Goal: Information Seeking & Learning: Learn about a topic

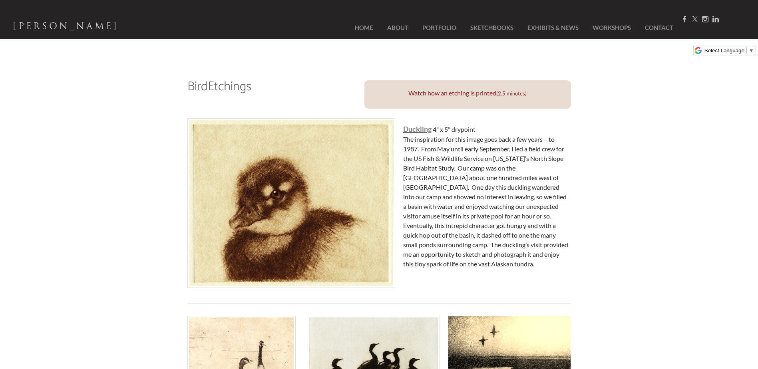
scroll to position [120, 0]
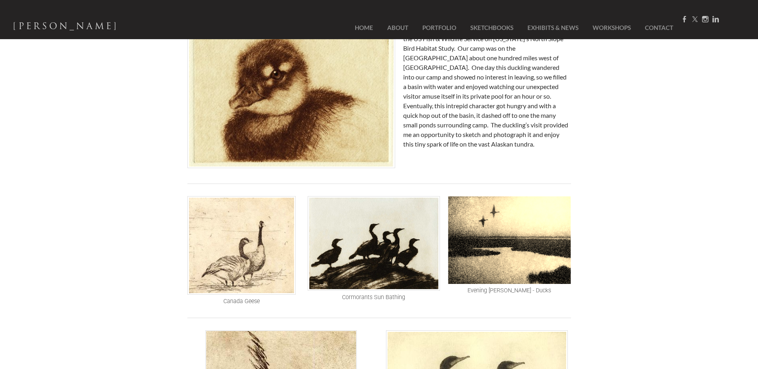
click at [267, 254] on img at bounding box center [242, 245] width 108 height 99
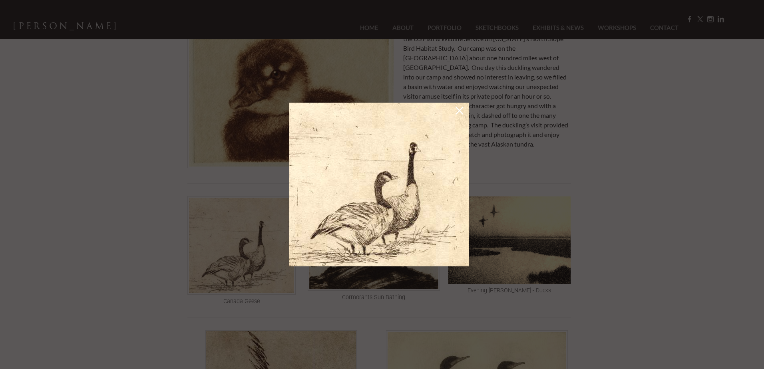
click at [379, 198] on img at bounding box center [379, 185] width 180 height 164
click at [453, 108] on img at bounding box center [379, 185] width 180 height 164
drag, startPoint x: 456, startPoint y: 114, endPoint x: 450, endPoint y: 121, distance: 9.4
click at [455, 115] on div at bounding box center [379, 185] width 188 height 172
click at [232, 284] on div at bounding box center [382, 184] width 764 height 369
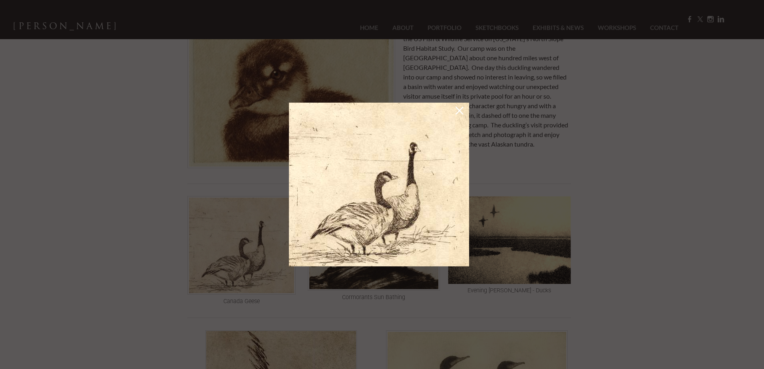
click at [237, 302] on div at bounding box center [382, 184] width 764 height 369
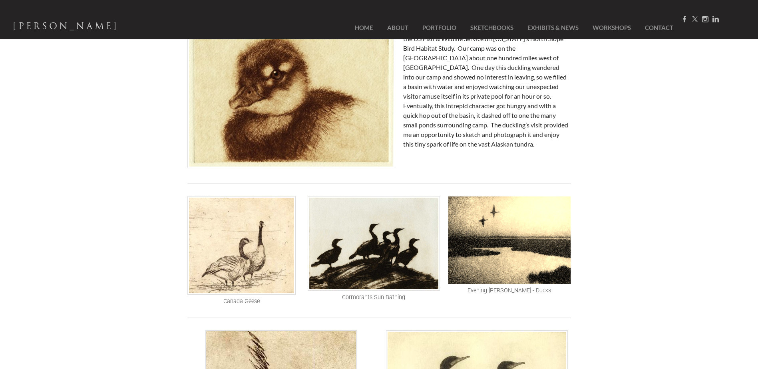
click at [243, 303] on div "Canada Geese" at bounding box center [241, 301] width 105 height 10
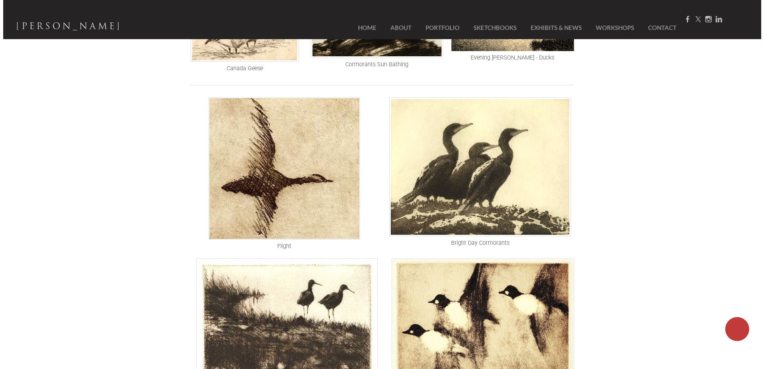
scroll to position [360, 0]
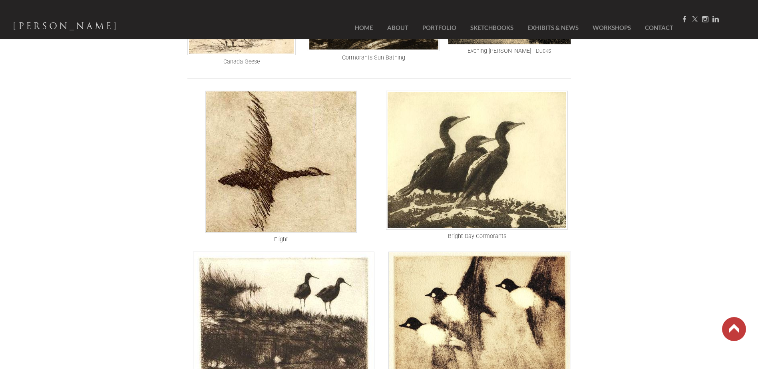
click at [329, 223] on img at bounding box center [282, 162] width 152 height 142
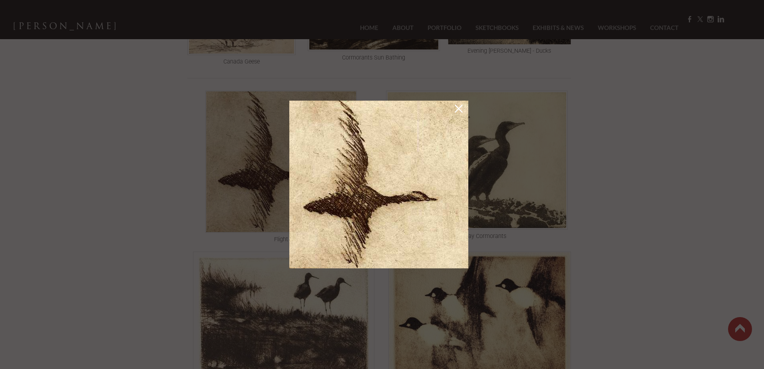
click at [274, 279] on div at bounding box center [382, 184] width 764 height 369
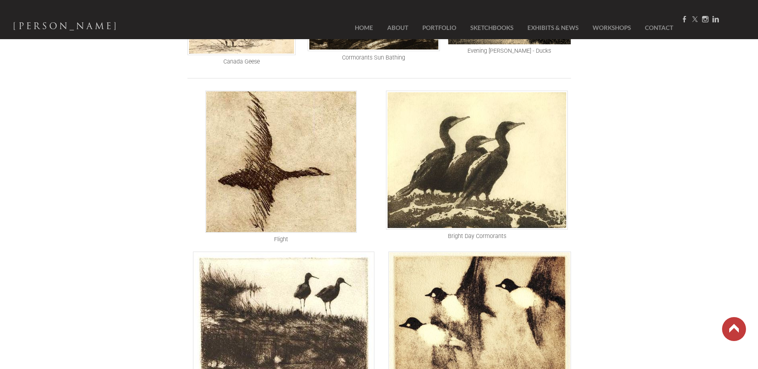
click at [426, 221] on img at bounding box center [477, 160] width 182 height 139
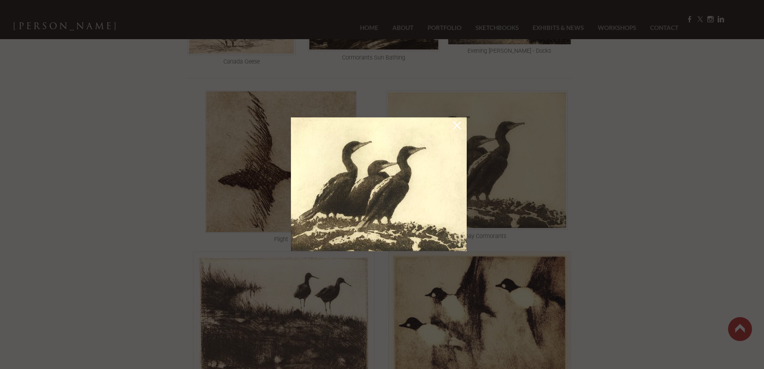
click at [409, 285] on div at bounding box center [382, 184] width 764 height 369
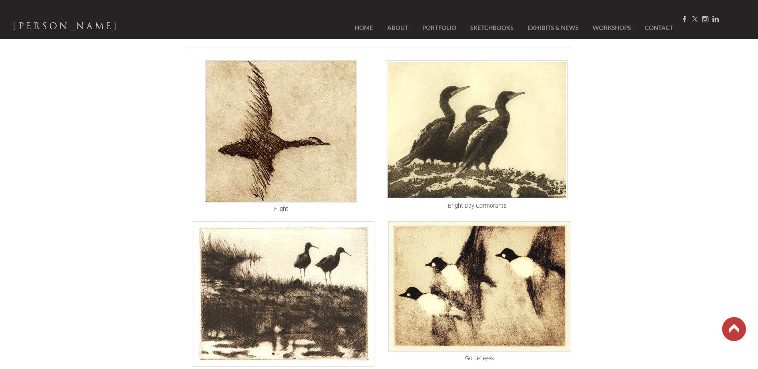
scroll to position [440, 0]
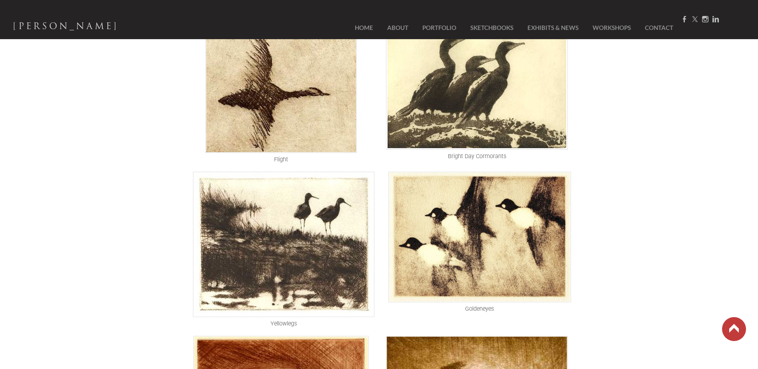
click at [296, 249] on img at bounding box center [284, 245] width 182 height 146
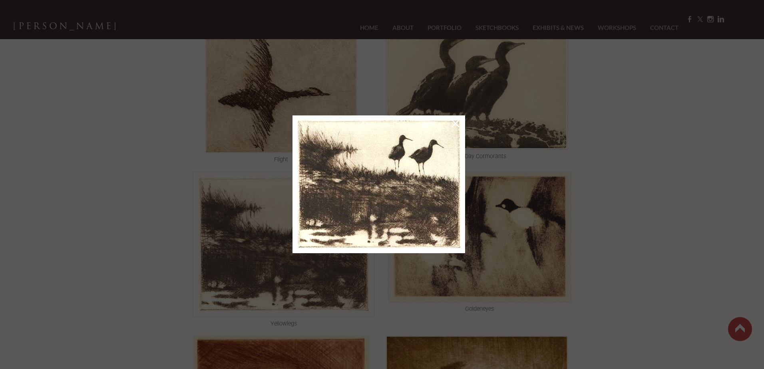
click at [277, 300] on div at bounding box center [382, 184] width 764 height 369
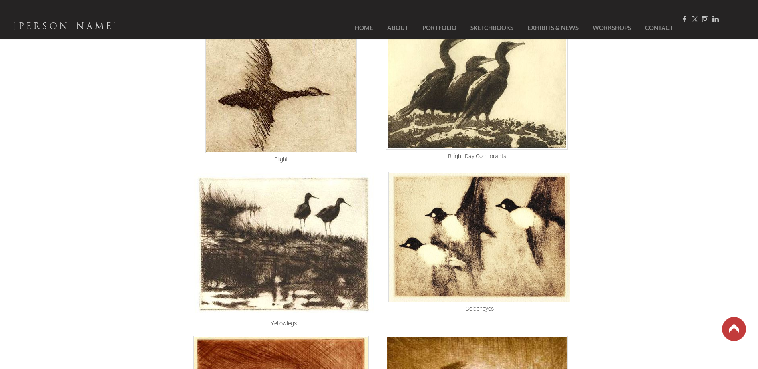
click at [444, 279] on img at bounding box center [480, 237] width 183 height 131
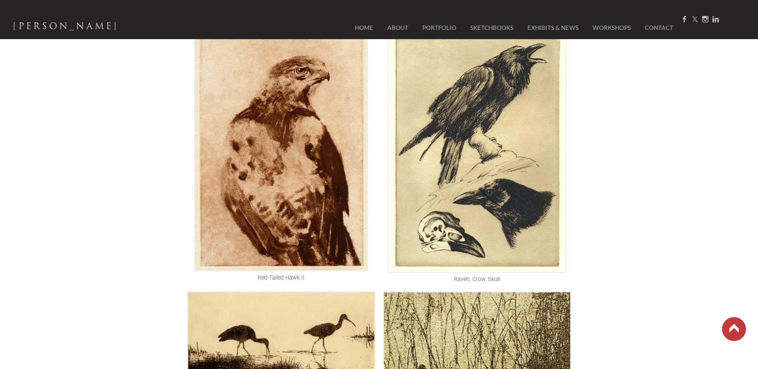
scroll to position [1036, 0]
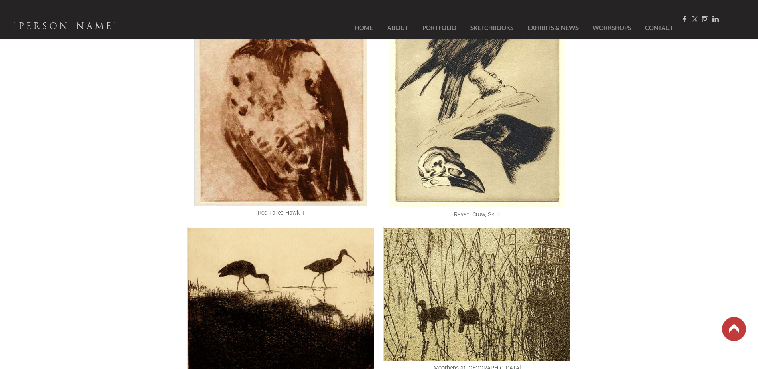
click at [307, 158] on img at bounding box center [281, 84] width 174 height 243
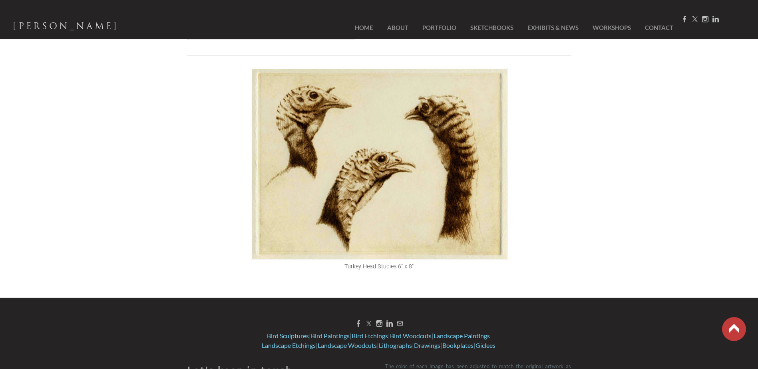
scroll to position [1872, 0]
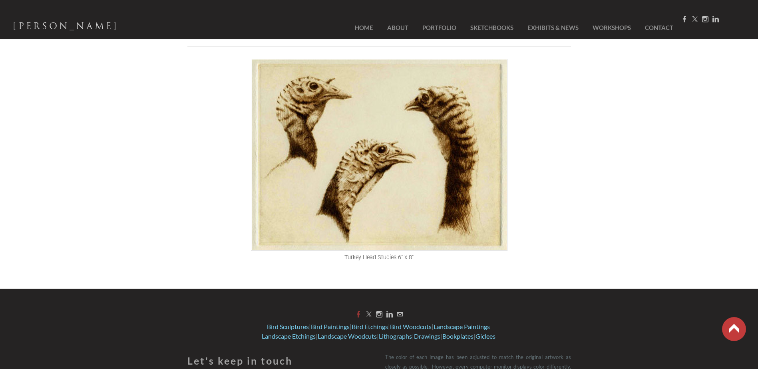
click at [357, 313] on link "Facebook" at bounding box center [358, 315] width 6 height 8
click at [381, 314] on link "Instagram" at bounding box center [379, 315] width 6 height 8
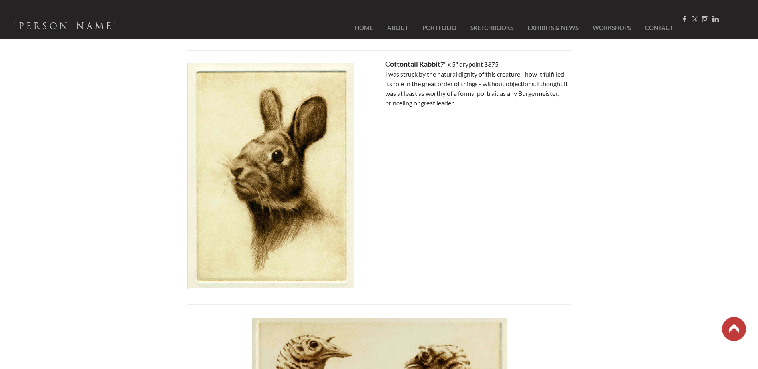
scroll to position [1599, 0]
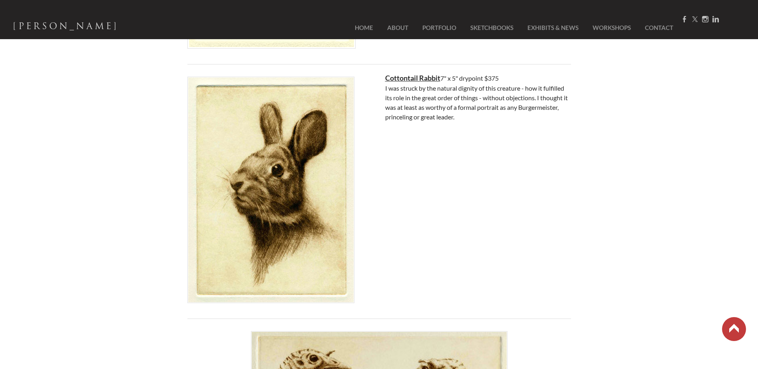
drag, startPoint x: 383, startPoint y: 77, endPoint x: 458, endPoint y: 83, distance: 75.4
click at [458, 83] on td "Cottontail Rabbit 7" x 5" drypoint $375 I was struck by the natural dignity of …" at bounding box center [478, 192] width 198 height 238
click at [457, 78] on div "Cottontail Rabbit 7" x 5" drypoint $375 I was struck by the natural dignity of …" at bounding box center [478, 97] width 186 height 49
click at [435, 76] on strong "Cottontail Rabbit" at bounding box center [412, 78] width 55 height 9
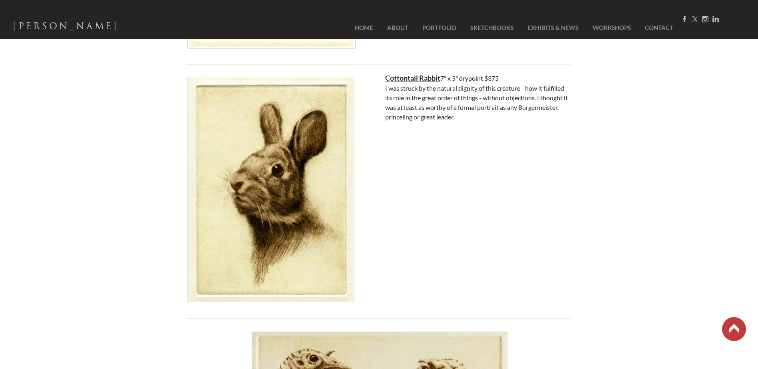
click at [435, 76] on strong "Cottontail Rabbit" at bounding box center [412, 78] width 55 height 9
click at [461, 214] on td "Cottontail Rabbit 7" x 5" drypoint $375 I was struck by the natural dignity of …" at bounding box center [478, 192] width 198 height 238
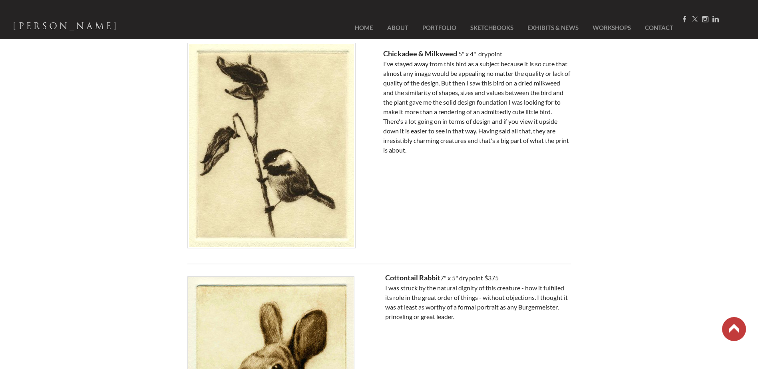
scroll to position [1319, 0]
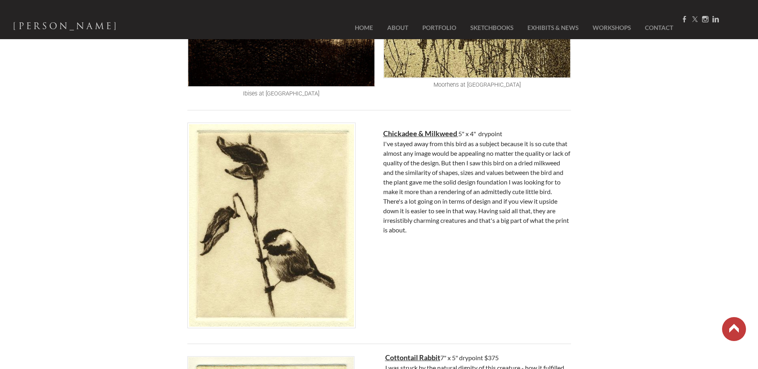
click at [285, 241] on img at bounding box center [272, 226] width 168 height 206
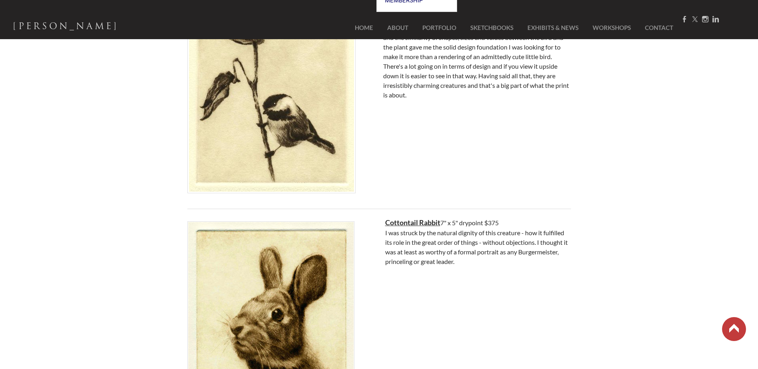
scroll to position [1519, 0]
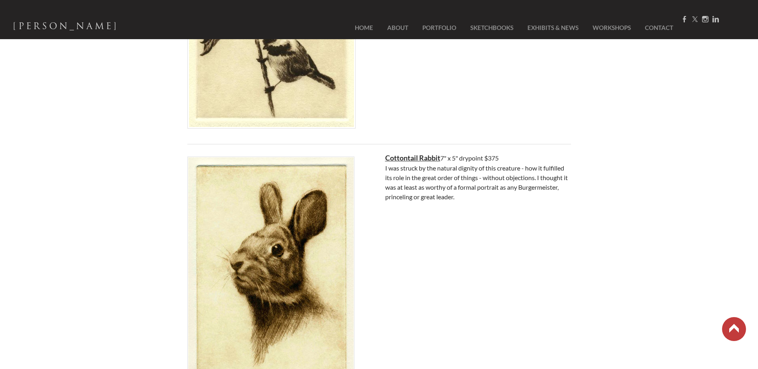
click at [319, 199] on img at bounding box center [271, 270] width 167 height 227
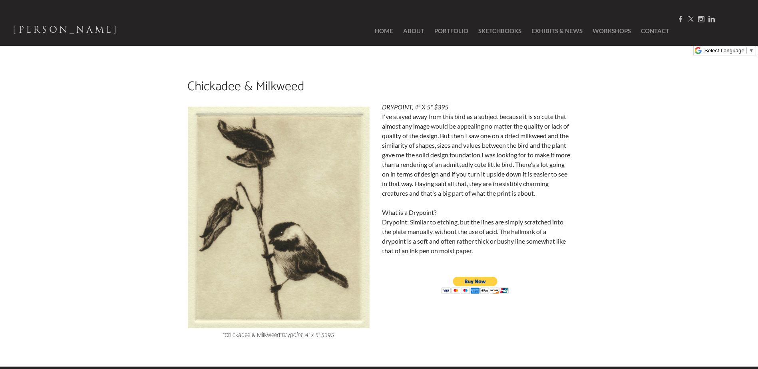
click at [309, 222] on img at bounding box center [279, 217] width 183 height 223
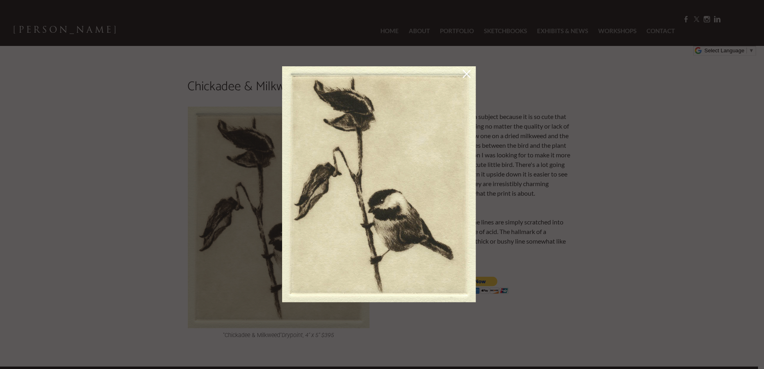
click at [468, 78] on link at bounding box center [466, 75] width 11 height 13
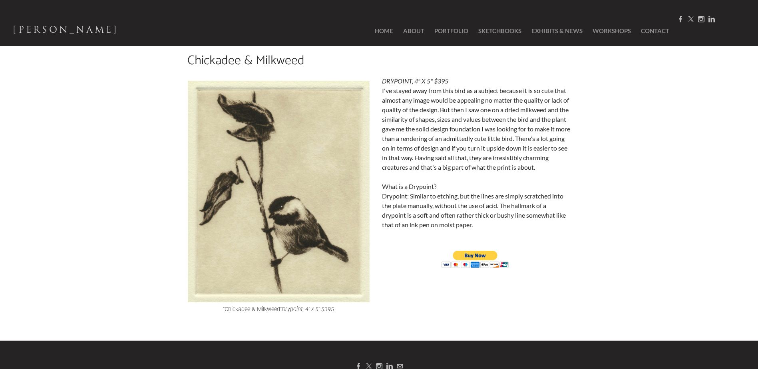
scroll to position [40, 0]
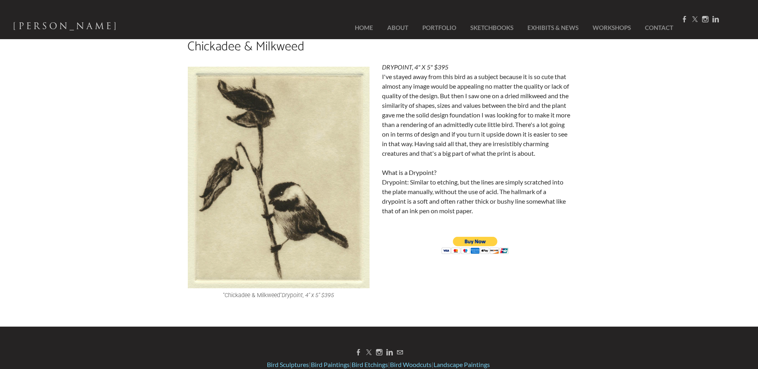
click at [634, 84] on div "Chickadee & Milkweed "Chickadee & Milkweed" Drypoint, 4" x 5" $395 DRYPOINT, 4"…" at bounding box center [379, 172] width 758 height 308
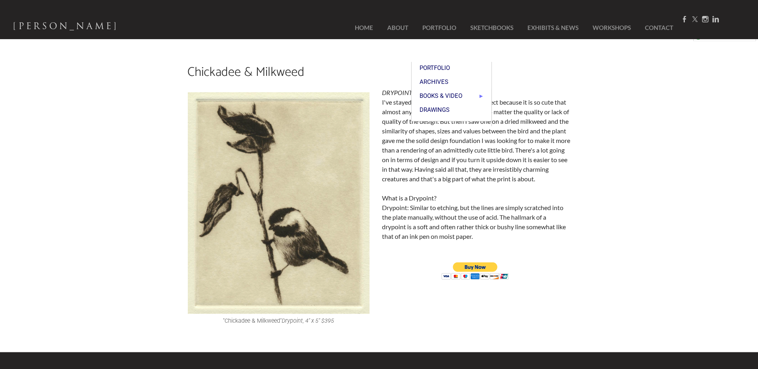
scroll to position [0, 0]
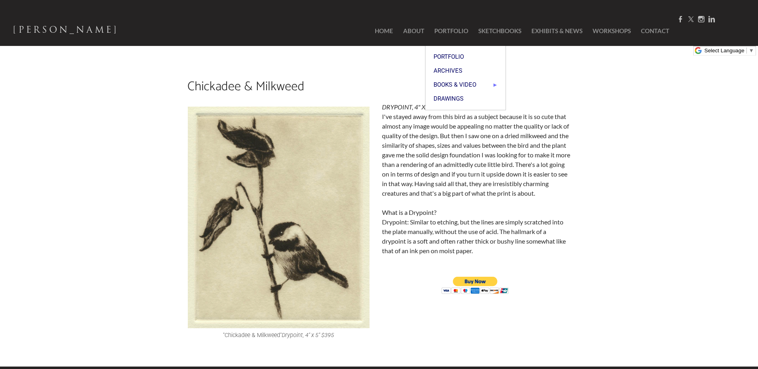
click at [112, 212] on div "Chickadee & Milkweed "Chickadee & Milkweed" Drypoint, 4" x 5" $395 DRYPOINT, 4"…" at bounding box center [379, 212] width 758 height 308
click at [499, 30] on link "SketchBooks" at bounding box center [500, 31] width 51 height 30
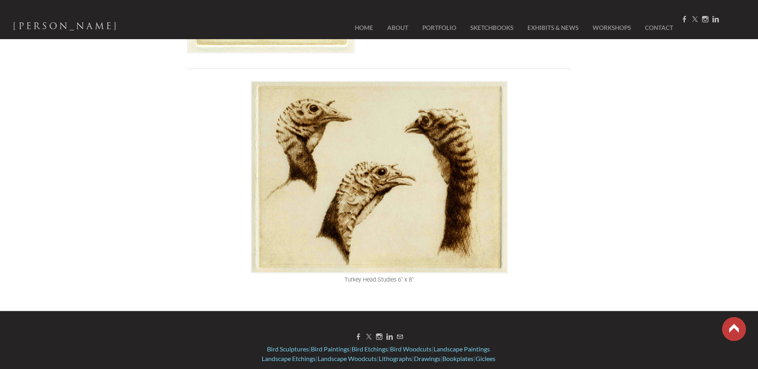
scroll to position [1836, 0]
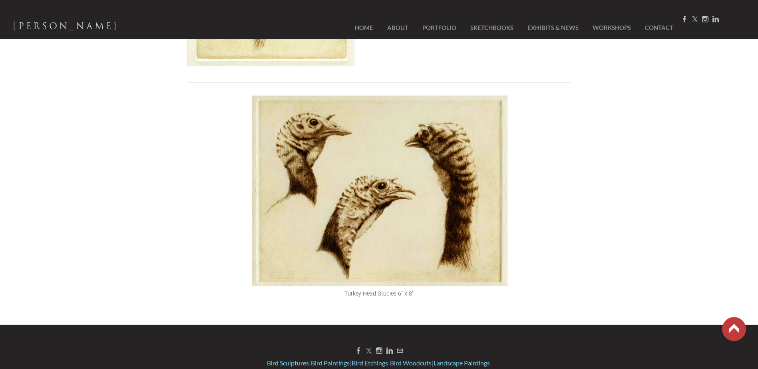
click at [375, 206] on img at bounding box center [379, 191] width 257 height 192
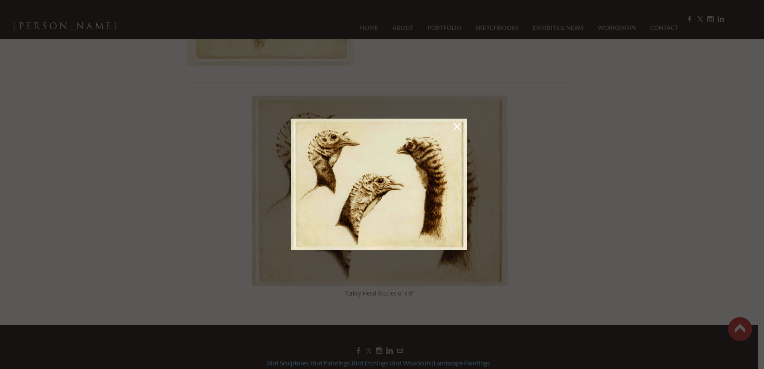
click at [461, 247] on img at bounding box center [379, 185] width 176 height 132
click at [430, 283] on div at bounding box center [382, 184] width 764 height 369
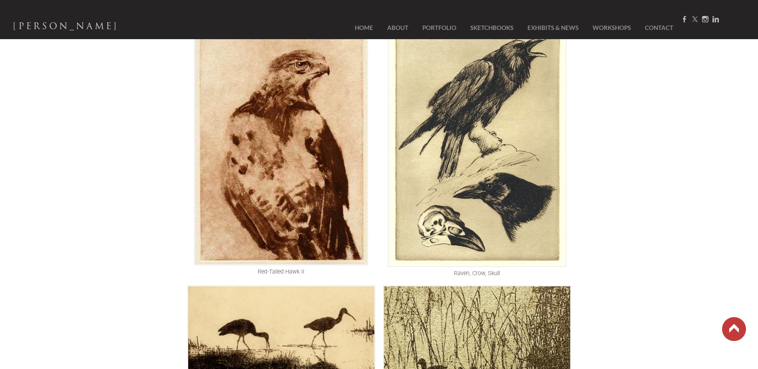
scroll to position [956, 0]
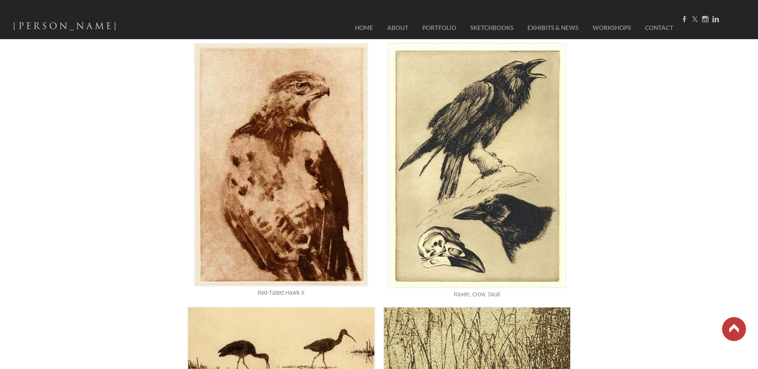
click at [257, 164] on img at bounding box center [281, 164] width 174 height 243
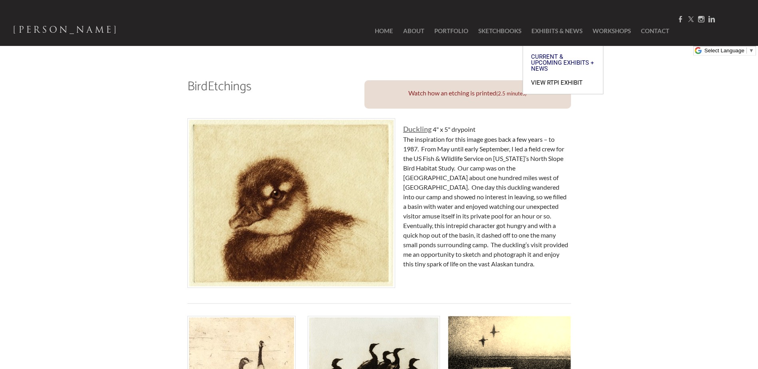
click at [550, 80] on span "View RTPI Exhibit" at bounding box center [563, 83] width 64 height 6
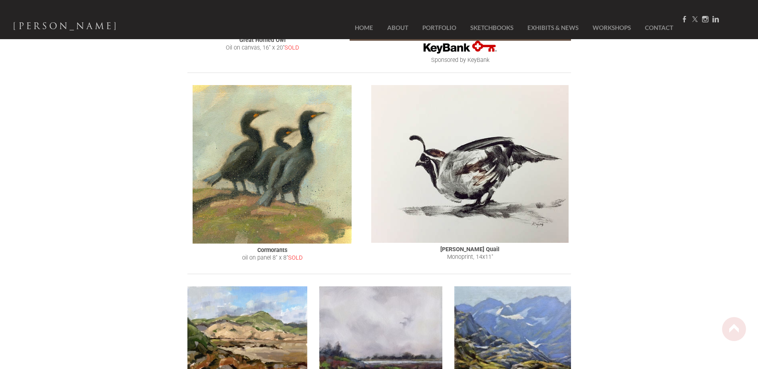
scroll to position [240, 0]
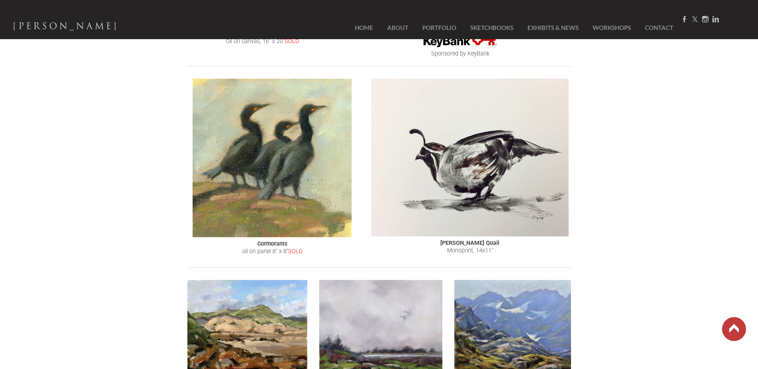
click at [467, 224] on img at bounding box center [470, 158] width 198 height 158
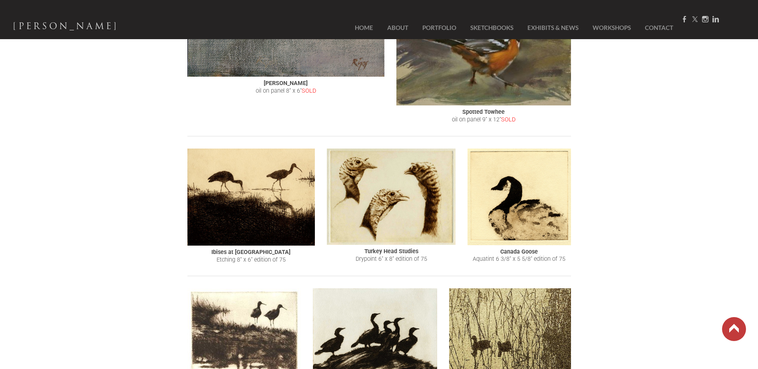
scroll to position [1639, 0]
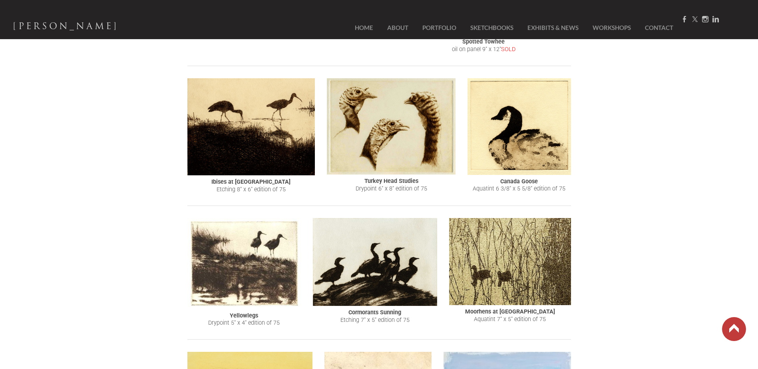
click at [397, 158] on img at bounding box center [391, 126] width 129 height 96
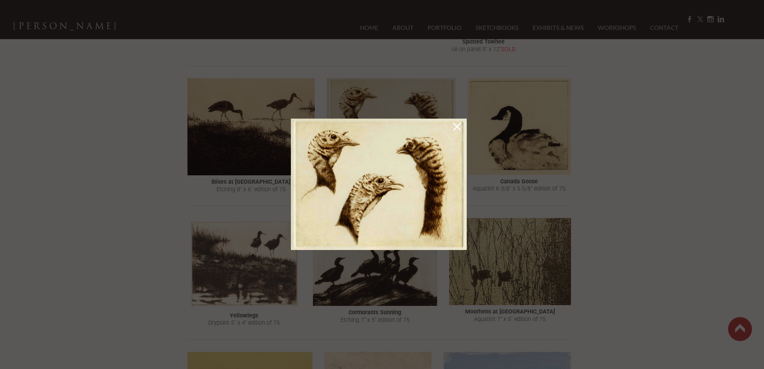
click at [503, 292] on div at bounding box center [382, 184] width 764 height 369
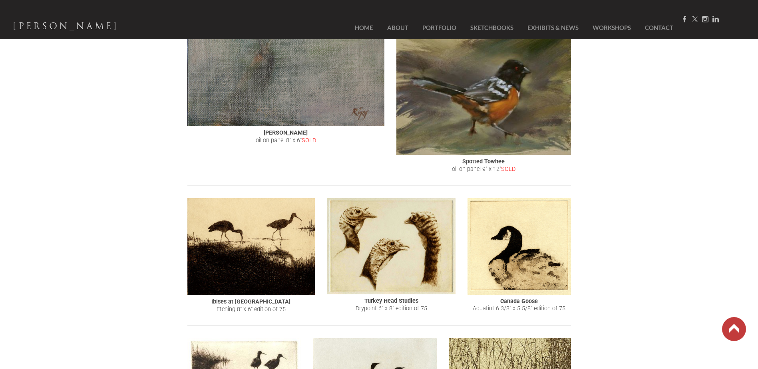
scroll to position [1559, 0]
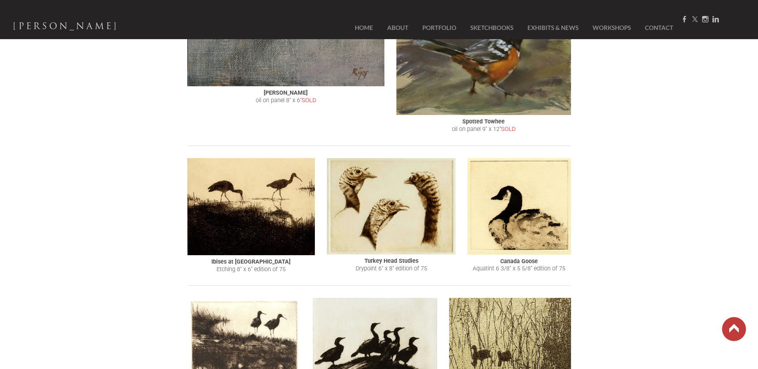
click at [376, 216] on img at bounding box center [391, 206] width 129 height 96
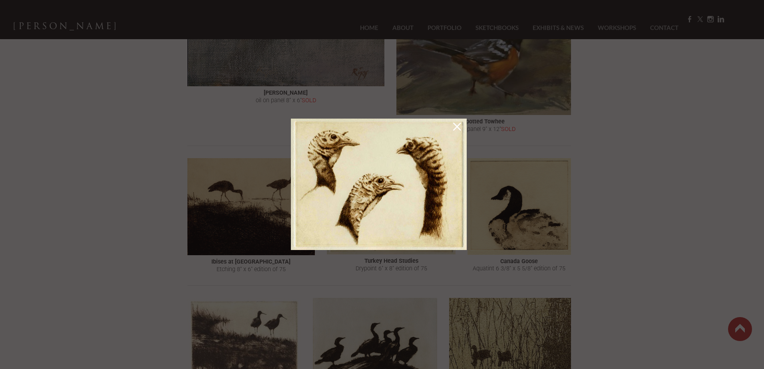
click at [705, 229] on div at bounding box center [382, 184] width 764 height 369
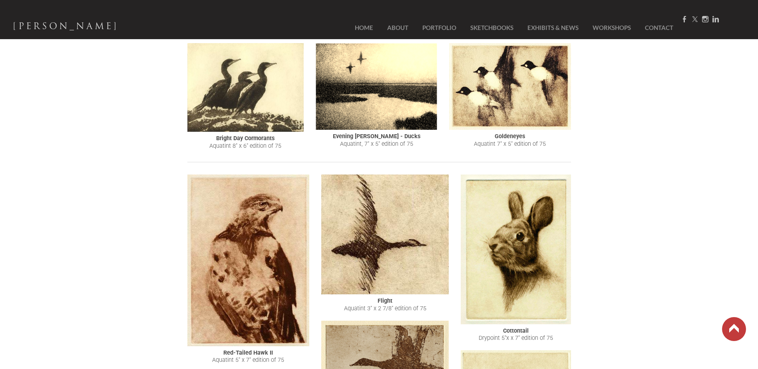
scroll to position [840, 0]
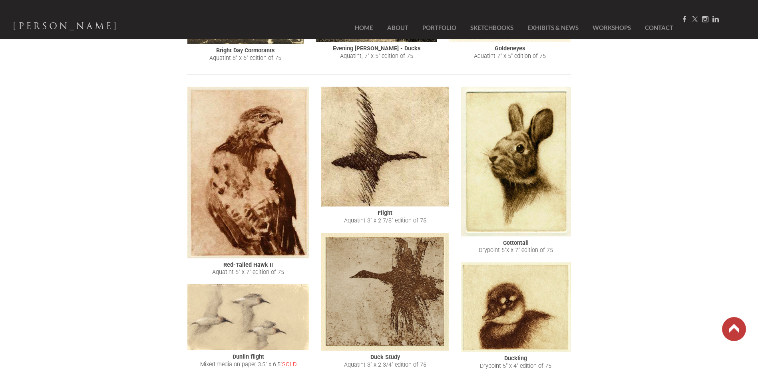
click at [534, 216] on img at bounding box center [516, 162] width 110 height 150
click at [520, 216] on img at bounding box center [516, 162] width 110 height 150
click at [552, 343] on img at bounding box center [516, 308] width 110 height 90
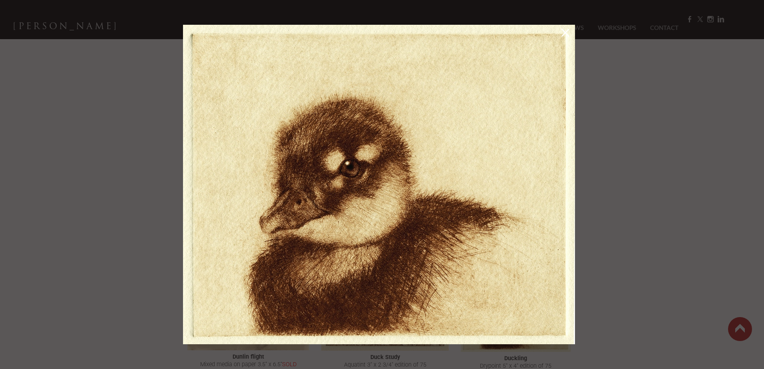
click at [567, 33] on link at bounding box center [565, 34] width 11 height 13
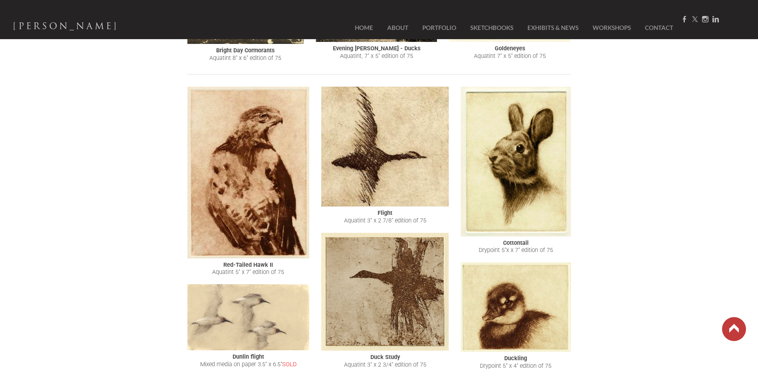
click at [537, 193] on img at bounding box center [516, 162] width 110 height 150
click at [514, 181] on img at bounding box center [516, 162] width 110 height 150
click at [530, 223] on img at bounding box center [516, 162] width 110 height 150
click at [521, 187] on img at bounding box center [516, 162] width 110 height 150
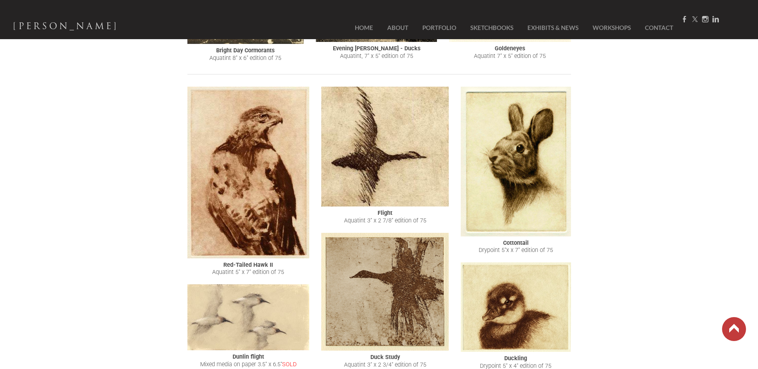
click at [521, 186] on img at bounding box center [516, 162] width 110 height 150
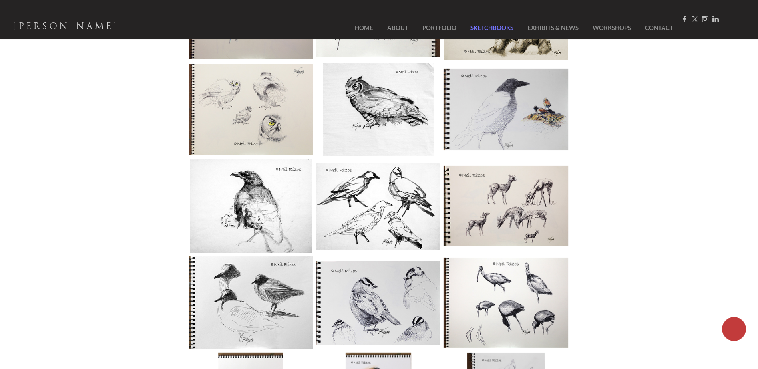
scroll to position [200, 0]
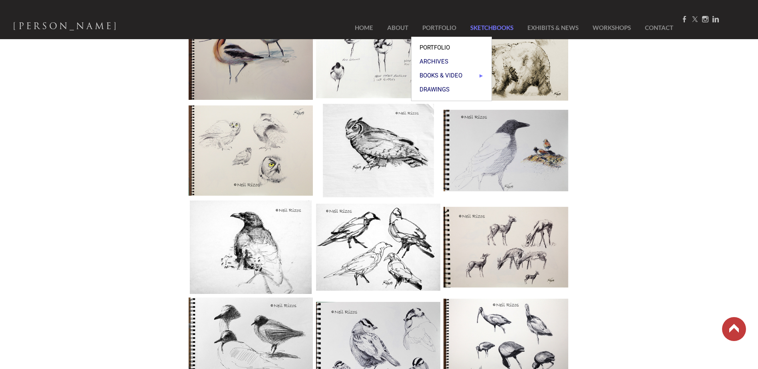
click at [439, 46] on span "Portfolio" at bounding box center [452, 48] width 64 height 6
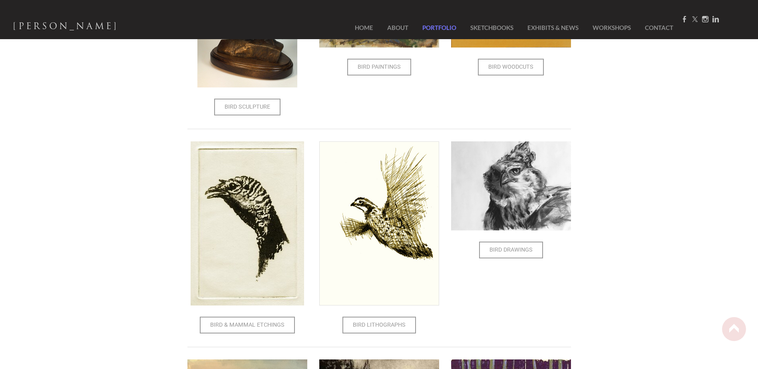
scroll to position [160, 0]
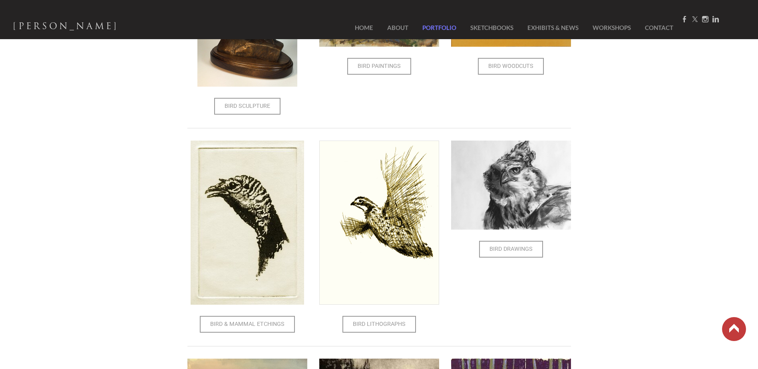
click at [193, 240] on img at bounding box center [248, 223] width 114 height 164
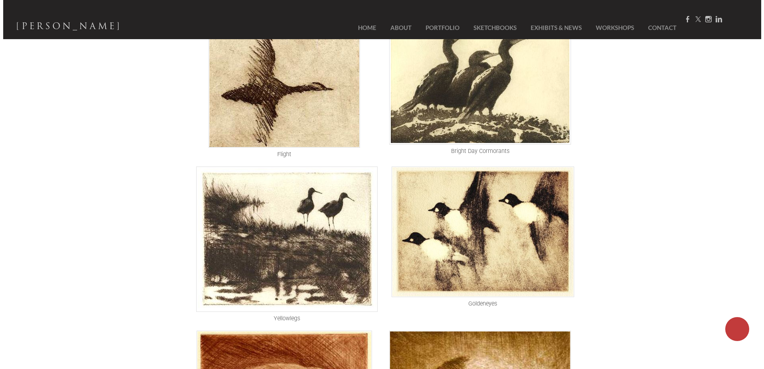
scroll to position [520, 0]
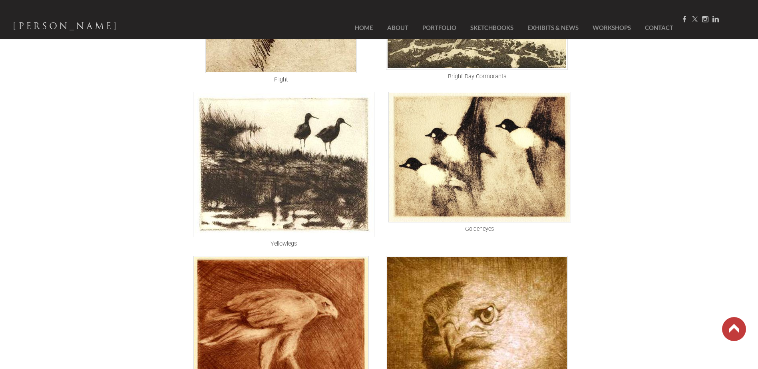
click at [275, 171] on img at bounding box center [284, 165] width 182 height 146
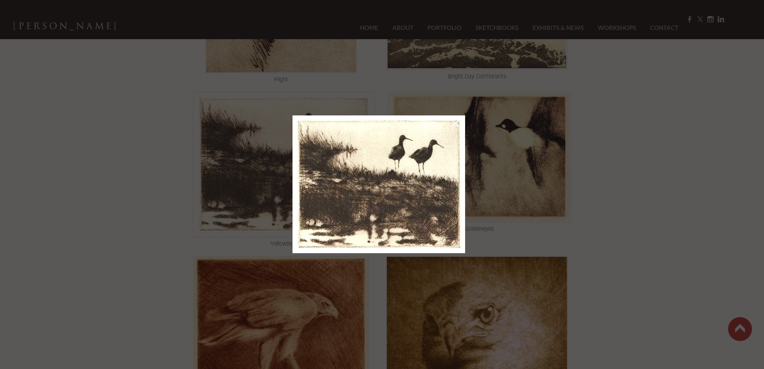
click at [222, 185] on div at bounding box center [382, 184] width 764 height 369
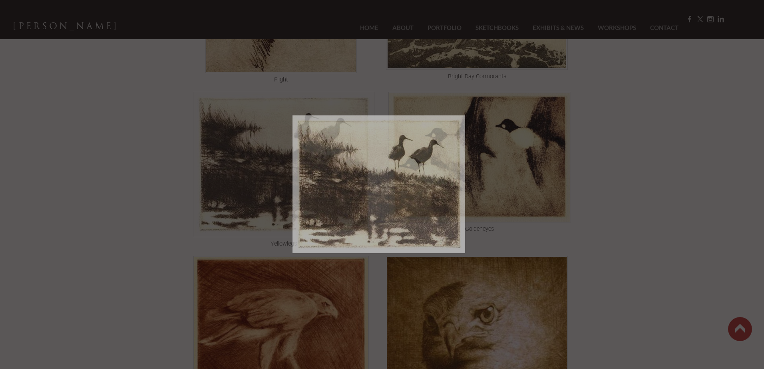
click at [131, 186] on div at bounding box center [382, 184] width 764 height 369
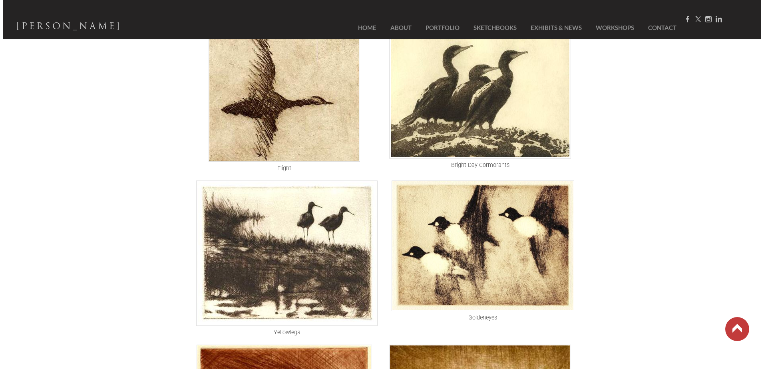
scroll to position [541, 0]
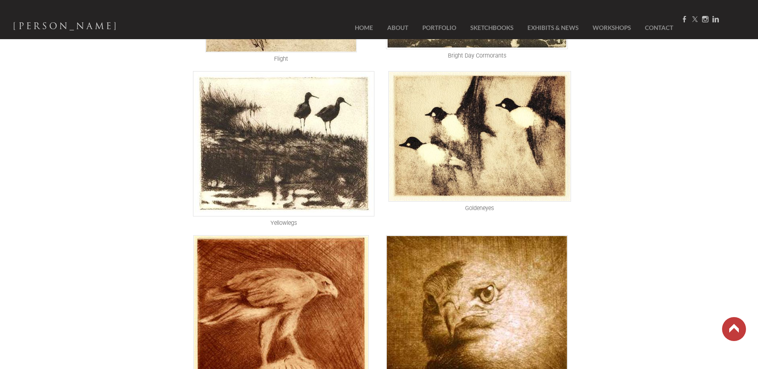
click at [287, 160] on img at bounding box center [284, 144] width 182 height 146
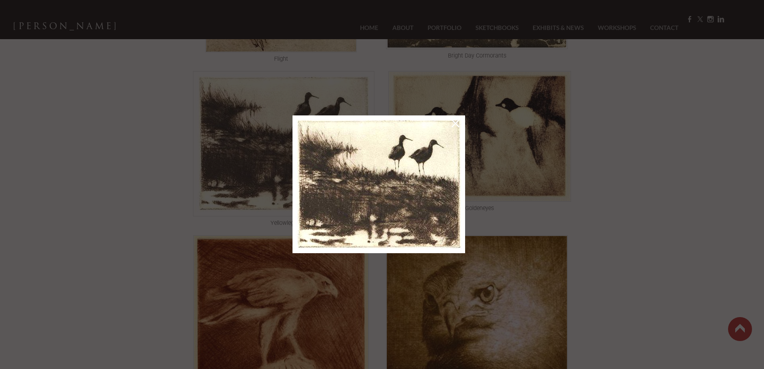
click at [228, 176] on div at bounding box center [382, 184] width 764 height 369
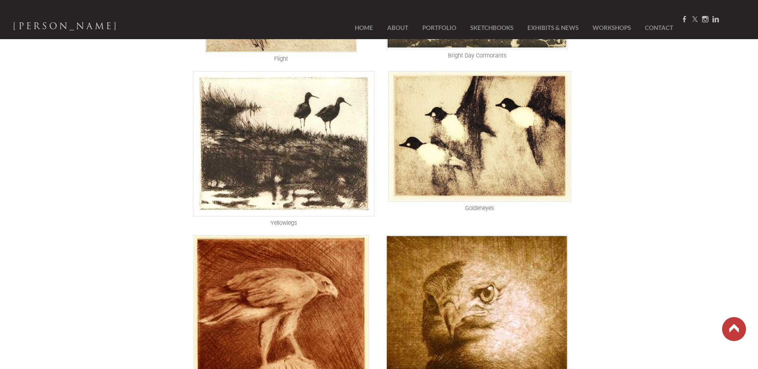
click at [276, 146] on img at bounding box center [284, 144] width 182 height 146
